Goal: Task Accomplishment & Management: Complete application form

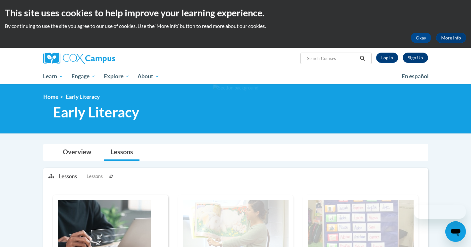
click at [419, 59] on link "Sign Up" at bounding box center [415, 58] width 25 height 10
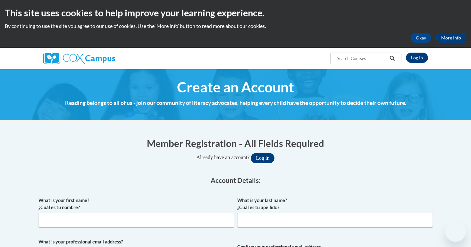
click at [131, 213] on input "What is your first name? ¿Cuál es tu nombre?" at bounding box center [136, 220] width 196 height 15
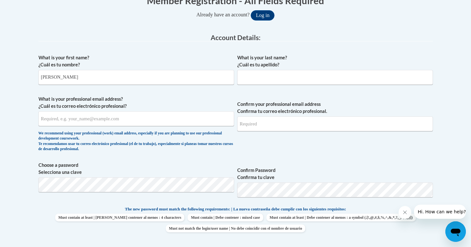
type input "[PERSON_NAME]"
type input "vincentmeza06@gmail.com"
click at [293, 134] on span "Confirm your professional email address Confirma tu correo electrónico profesio…" at bounding box center [335, 125] width 196 height 59
type input "vincentmeza06@gmail.com"
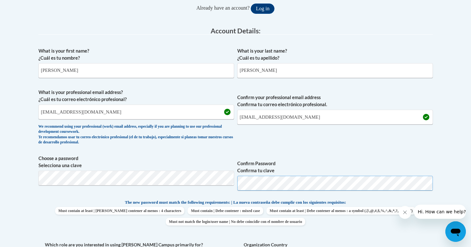
scroll to position [150, 0]
click at [285, 114] on input "vincentmeza06@gmail.com" at bounding box center [335, 116] width 196 height 15
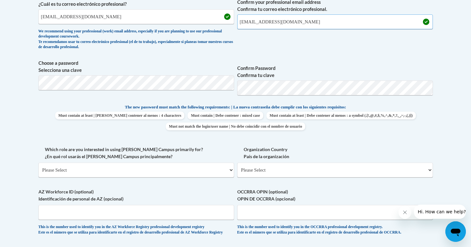
scroll to position [246, 0]
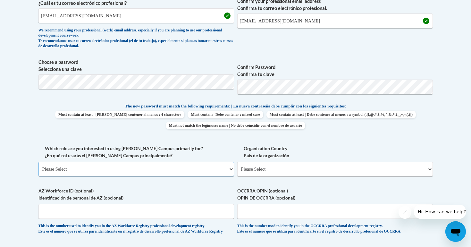
select select "5a18ea06-2b54-4451-96f2-d152daf9eac5"
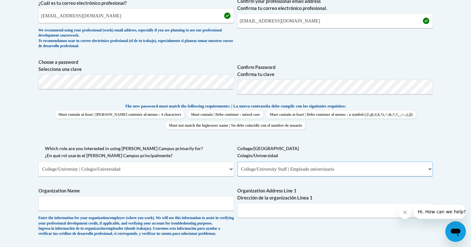
select select "99b32b07-cffc-426c-8bf6-0cd77760d84b"
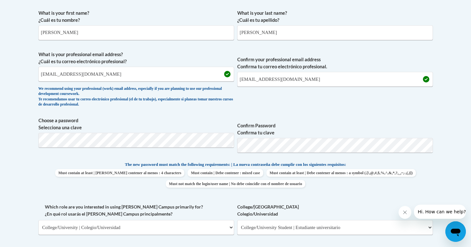
scroll to position [187, 0]
click at [92, 71] on input "vincentmeza06@gmail.com" at bounding box center [136, 74] width 196 height 15
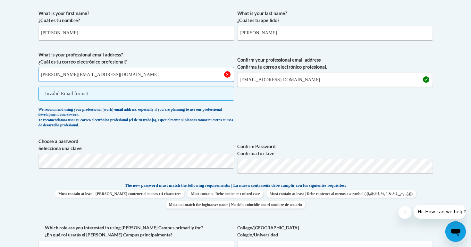
type input "[EMAIL_ADDRESS][DOMAIN_NAME]"
click at [271, 79] on input "vincentmeza06@gmail.com" at bounding box center [335, 79] width 196 height 15
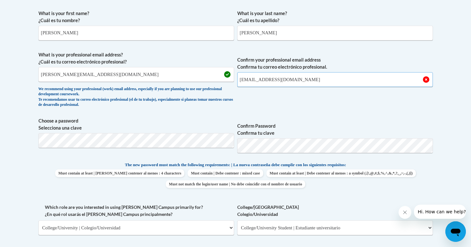
click at [271, 79] on input "vincentmeza06@gmail.com" at bounding box center [335, 79] width 196 height 15
type input "V"
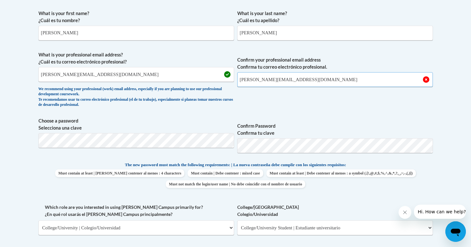
type input "[EMAIL_ADDRESS][DOMAIN_NAME]"
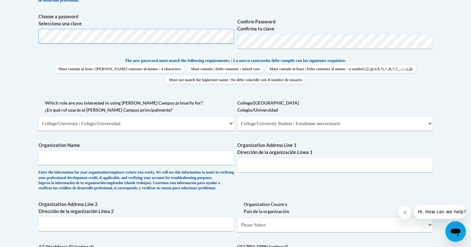
scroll to position [292, 0]
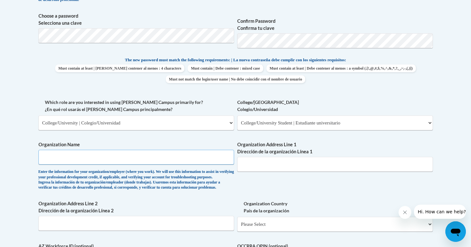
click at [130, 157] on input "Organization Name" at bounding box center [136, 157] width 196 height 15
paste input "4301 Broadway, San Antonio, TX 78209"
type input "4301 Broadway, San Antonio, TX 78209"
click at [129, 152] on input "Organization Name" at bounding box center [136, 157] width 196 height 15
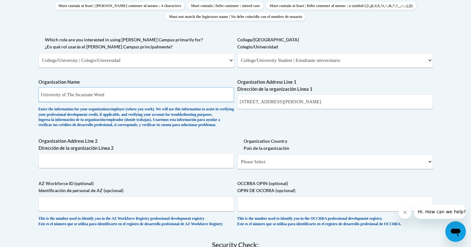
scroll to position [497, 0]
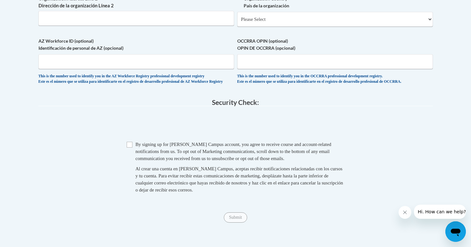
type input "University of The Incarnate Word"
click at [130, 147] on input "Checkbox" at bounding box center [130, 145] width 6 height 6
checkbox input "true"
click at [236, 223] on input "Submit" at bounding box center [235, 217] width 23 height 10
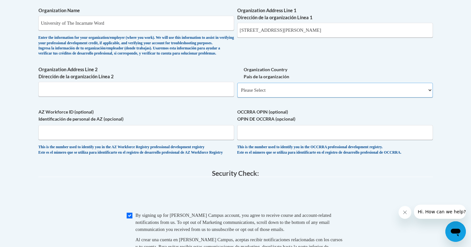
scroll to position [351, 0]
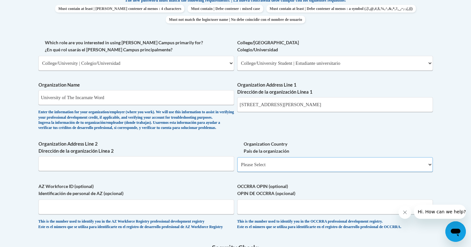
select select "ad49bcad-a171-4b2e-b99c-48b446064914"
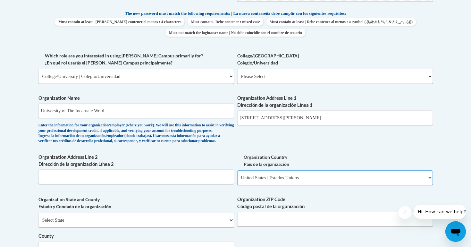
scroll to position [309, 0]
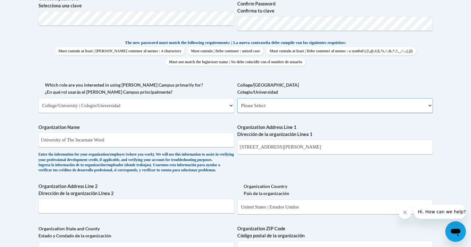
select select "99b32b07-cffc-426c-8bf6-0cd77760d84b"
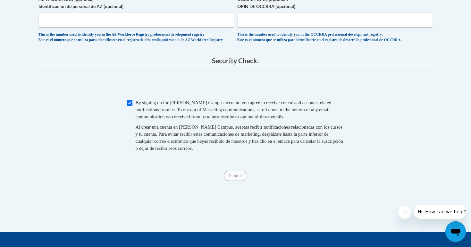
scroll to position [674, 0]
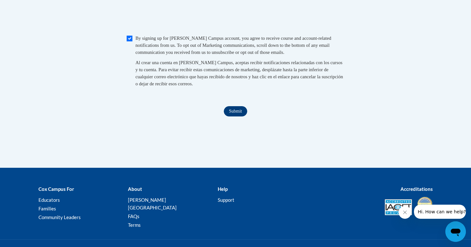
click at [238, 114] on input "Submit" at bounding box center [235, 111] width 23 height 10
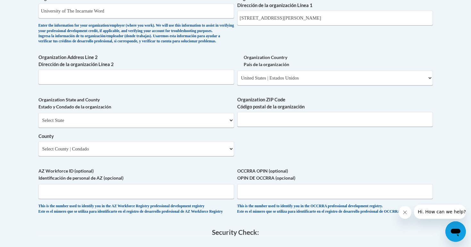
click at [420, 0] on label "Organization Address Line 1 Dirección de la organización Línea 1" at bounding box center [335, 2] width 196 height 14
click at [420, 11] on input "4301 Broadway, San Antonio, TX 78209" at bounding box center [335, 18] width 196 height 15
click at [275, 127] on input "Organization ZIP Code Código postal de la organización" at bounding box center [335, 119] width 196 height 15
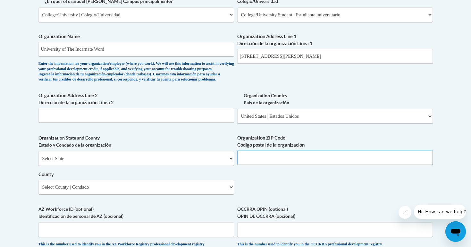
scroll to position [398, 0]
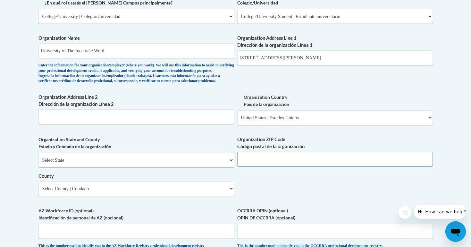
paste input "78209"
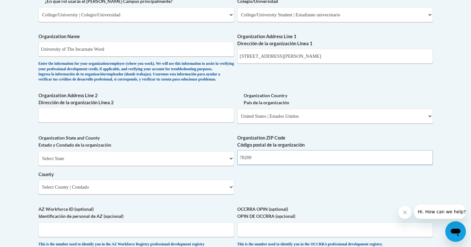
scroll to position [401, 0]
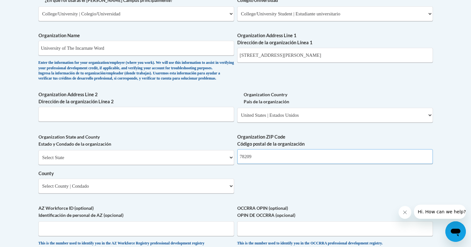
type input "78209"
drag, startPoint x: 274, startPoint y: 51, endPoint x: 316, endPoint y: 57, distance: 42.1
click at [316, 57] on input "4301 Broadway, San Antonio, TX 78209" at bounding box center [335, 55] width 196 height 15
click at [308, 53] on input "4301 Broadway, San Antonio, TX 78209" at bounding box center [335, 55] width 196 height 15
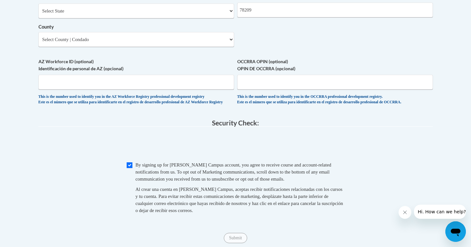
scroll to position [551, 0]
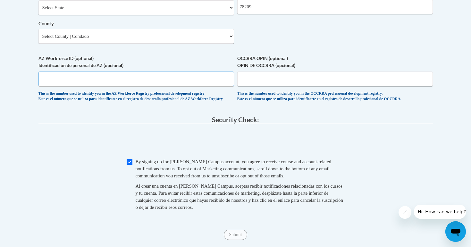
click at [121, 74] on input "AZ Workforce ID (optional) Identificación de personal de AZ (opcional)" at bounding box center [136, 79] width 196 height 15
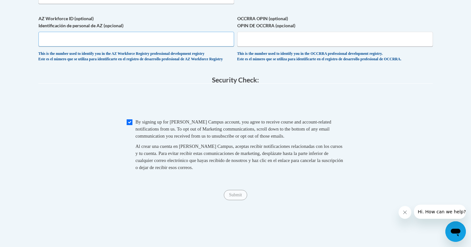
scroll to position [583, 0]
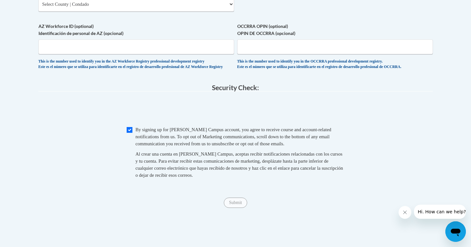
click at [129, 131] on input "Checkbox" at bounding box center [130, 130] width 6 height 6
checkbox input "true"
click at [234, 204] on input "Submit" at bounding box center [235, 203] width 23 height 10
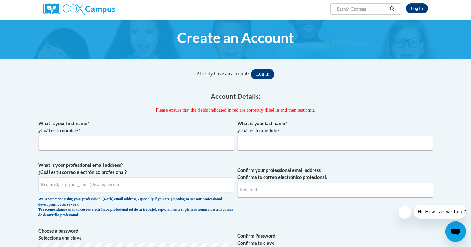
scroll to position [119, 0]
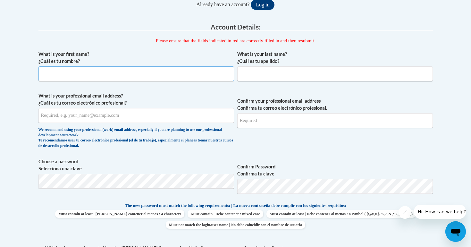
type input "v"
type input "[PERSON_NAME]"
type input "[EMAIL_ADDRESS][DOMAIN_NAME]"
click at [264, 143] on span "Confirm your professional email address Confirma tu correo electrónico profesio…" at bounding box center [335, 121] width 196 height 59
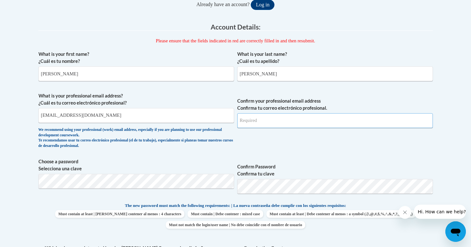
click at [278, 121] on input "Confirm your professional email address Confirma tu correo electrónico profesio…" at bounding box center [335, 120] width 196 height 15
type input "M"
click at [254, 126] on input "Confirm your professional email address Confirma tu correo electrónico profesio…" at bounding box center [335, 120] width 196 height 15
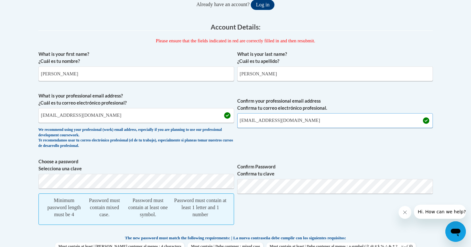
type input "M"
click at [280, 118] on input "Confirm your professional email address Confirma tu correo electrónico profesio…" at bounding box center [335, 120] width 196 height 15
type input "[EMAIL_ADDRESS][DOMAIN_NAME]"
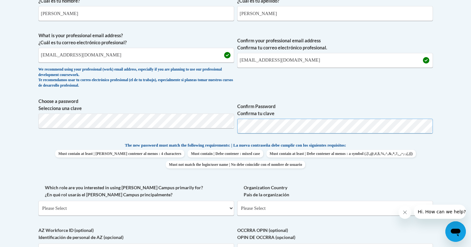
scroll to position [196, 0]
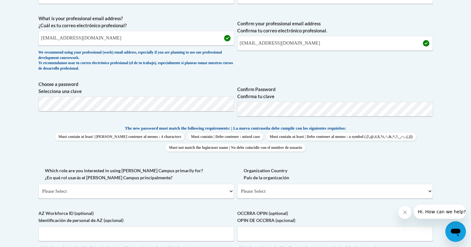
click at [158, 195] on div "Which role are you interested in using [PERSON_NAME] Campus primarily for? ¿En …" at bounding box center [136, 185] width 196 height 36
select select "5a18ea06-2b54-4451-96f2-d152daf9eac5"
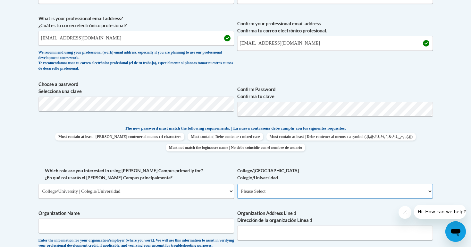
select select "99b32b07-cffc-426c-8bf6-0cd77760d84b"
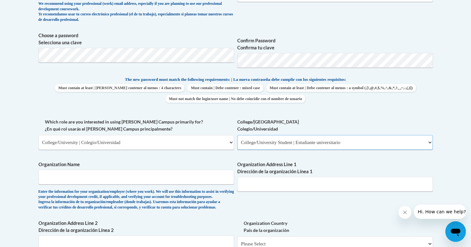
scroll to position [248, 0]
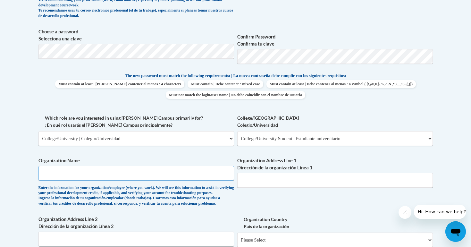
paste input "niversity of the Incarnate Word"
click at [49, 167] on input "niversity of the Incarnate Word" at bounding box center [136, 173] width 196 height 15
click at [38, 169] on input "niversity of the Incarnate Word" at bounding box center [136, 173] width 196 height 15
click at [42, 169] on input "niversity of the Incarnate Word" at bounding box center [136, 173] width 196 height 15
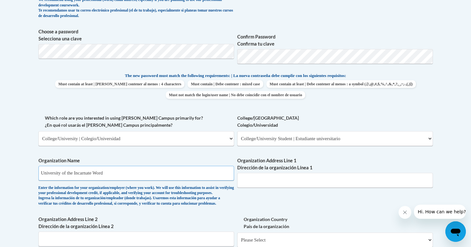
type input "University of the Incarnate Word"
paste input "niversity of the Incarnate Word"
type input "niversity of the Incarnate Word"
click at [288, 176] on input "niversity of the Incarnate Word" at bounding box center [335, 180] width 196 height 15
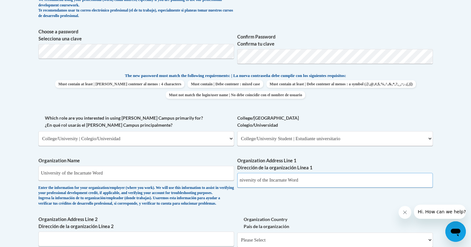
click at [288, 176] on input "niversity of the Incarnate Word" at bounding box center [335, 180] width 196 height 15
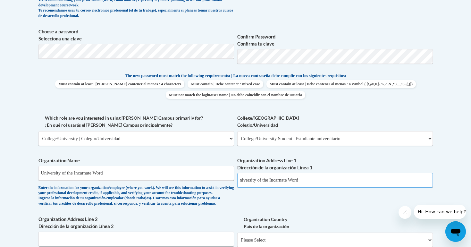
click at [288, 176] on input "niversity of the Incarnate Word" at bounding box center [335, 180] width 196 height 15
paste input "[STREET_ADDRESS]"
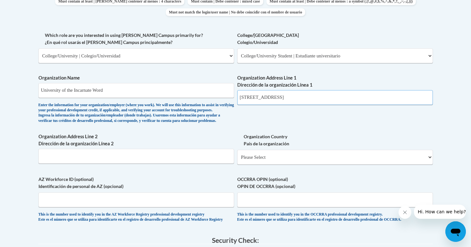
scroll to position [369, 0]
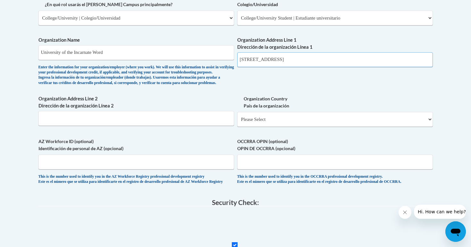
type input "[STREET_ADDRESS]"
select select "ad49bcad-a171-4b2e-b99c-48b446064914"
select select
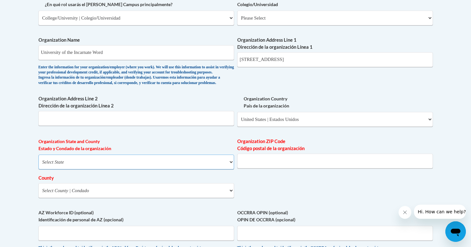
select select "[US_STATE]"
paste input "78209"
type input "78209"
click at [155, 196] on div "Organization State and County Estado y Condado de la organización Select State …" at bounding box center [136, 170] width 196 height 65
select select "Bexar"
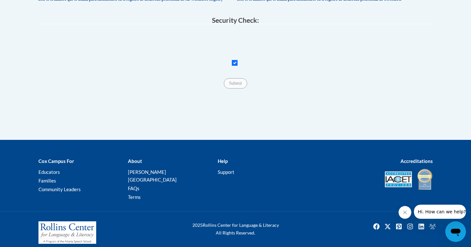
scroll to position [622, 0]
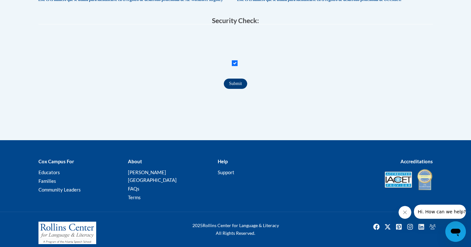
click at [231, 80] on input "Submit" at bounding box center [235, 84] width 23 height 10
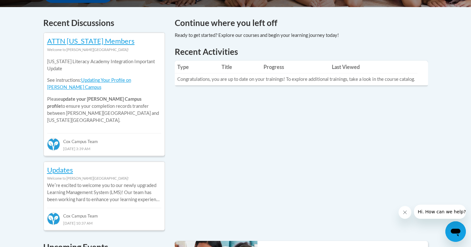
scroll to position [266, 0]
